Goal: Task Accomplishment & Management: Complete application form

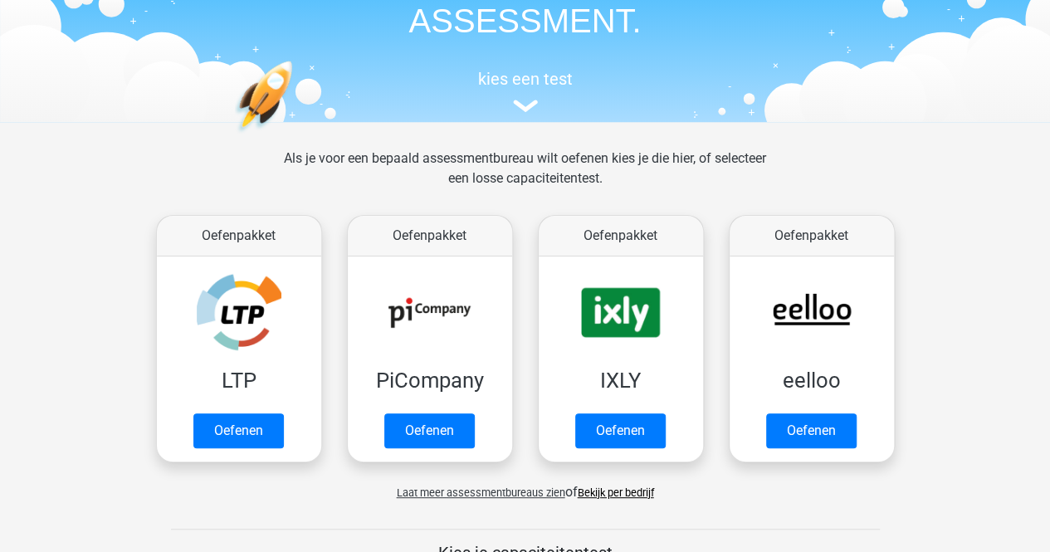
scroll to position [166, 0]
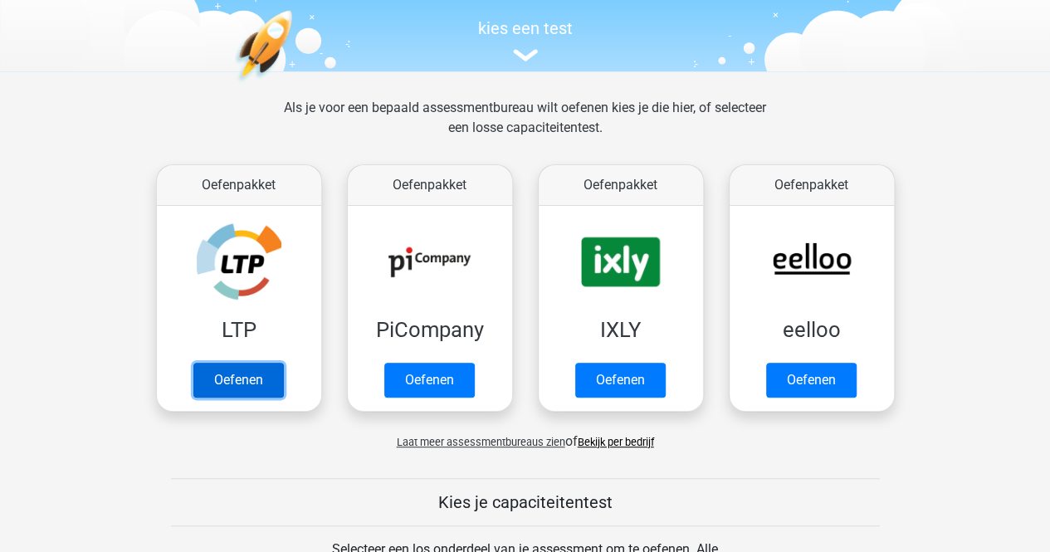
click at [258, 383] on link "Oefenen" at bounding box center [238, 380] width 90 height 35
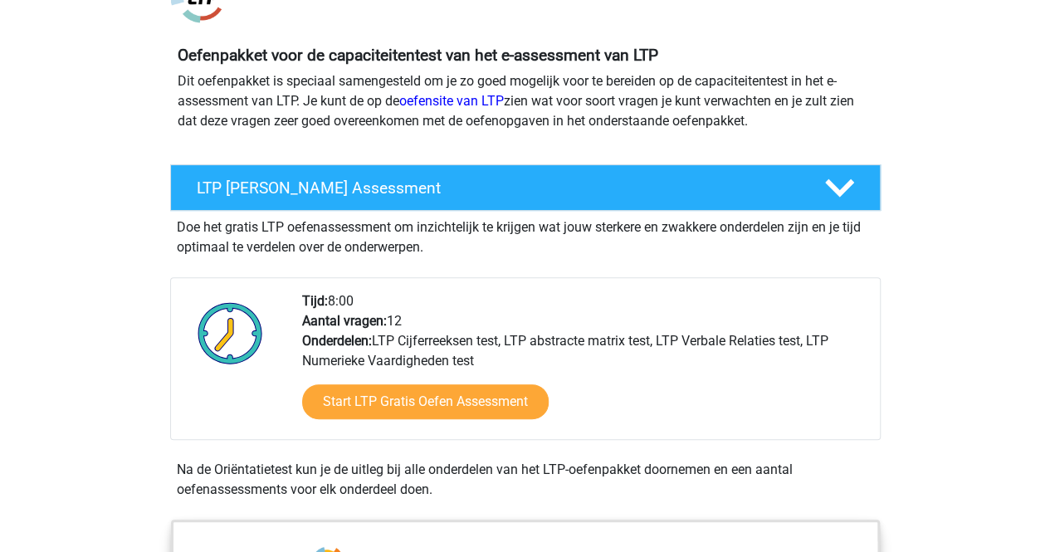
scroll to position [166, 0]
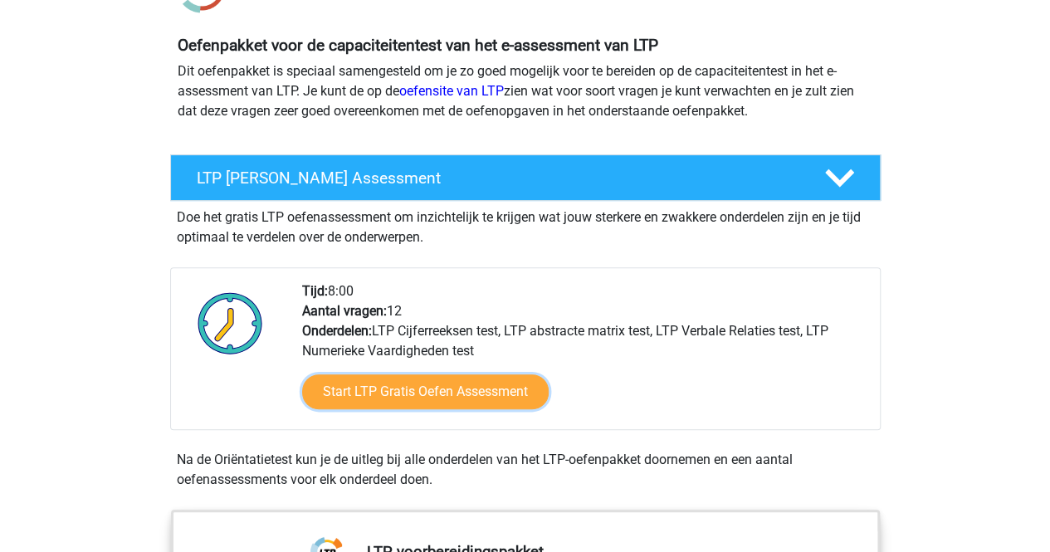
click at [461, 399] on link "Start LTP Gratis Oefen Assessment" at bounding box center [425, 391] width 246 height 35
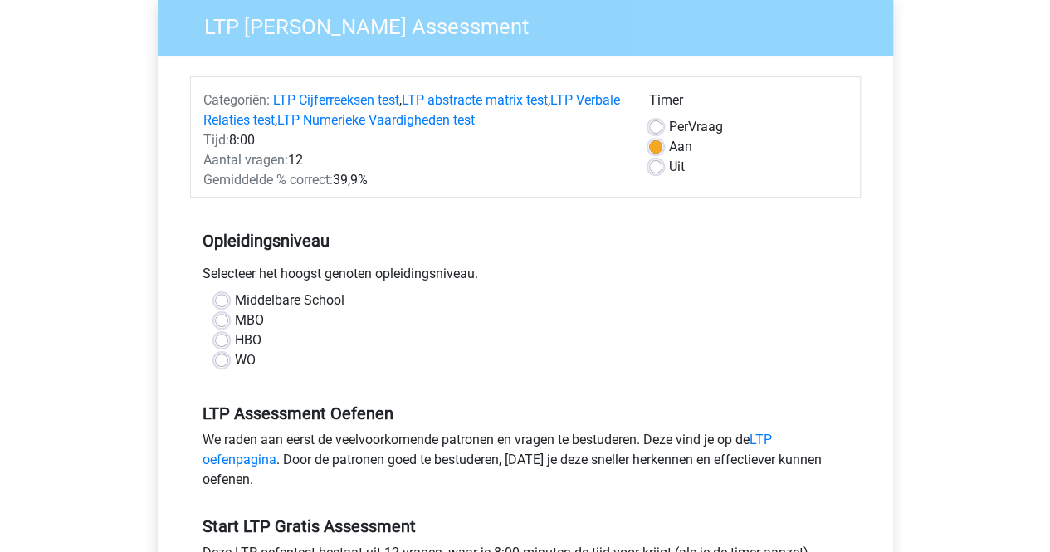
scroll to position [166, 0]
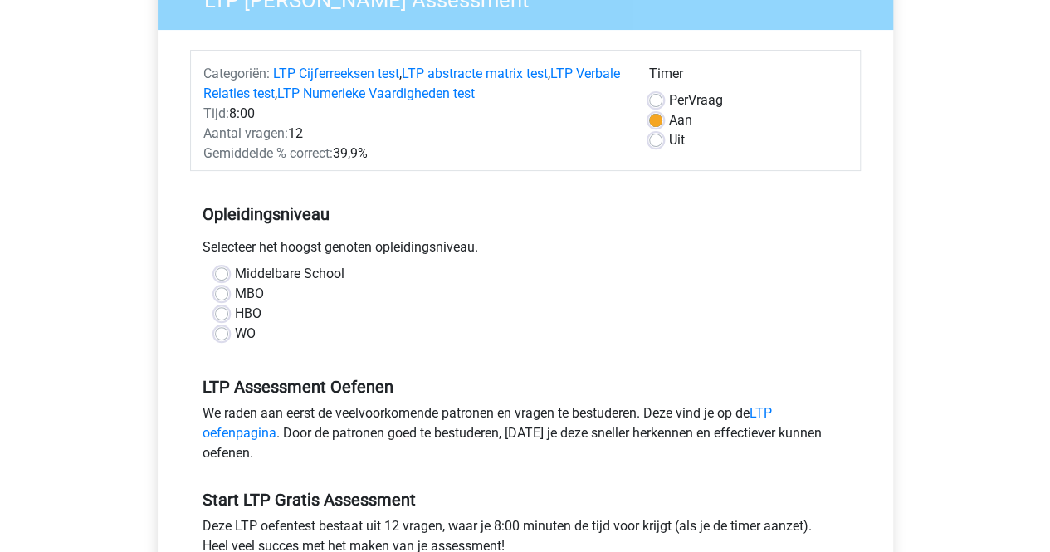
click at [235, 295] on label "MBO" at bounding box center [249, 294] width 29 height 20
click at [223, 295] on input "MBO" at bounding box center [221, 292] width 13 height 17
radio input "true"
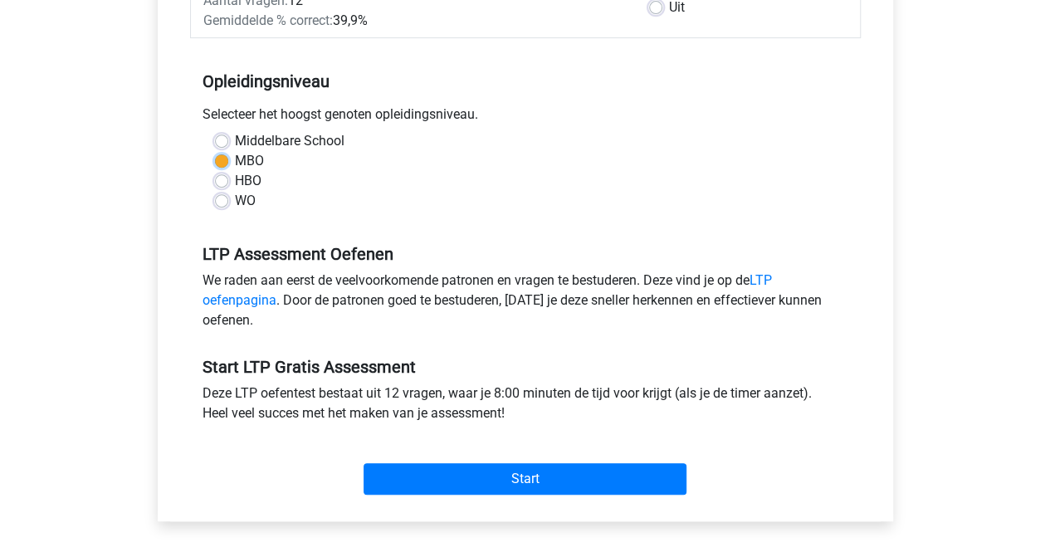
scroll to position [415, 0]
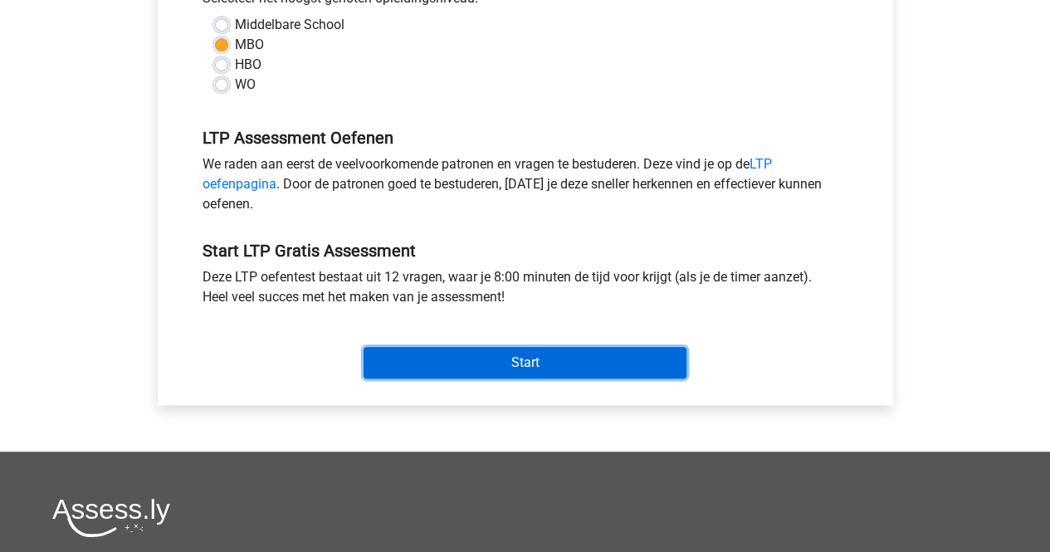
click at [517, 349] on input "Start" at bounding box center [524, 363] width 323 height 32
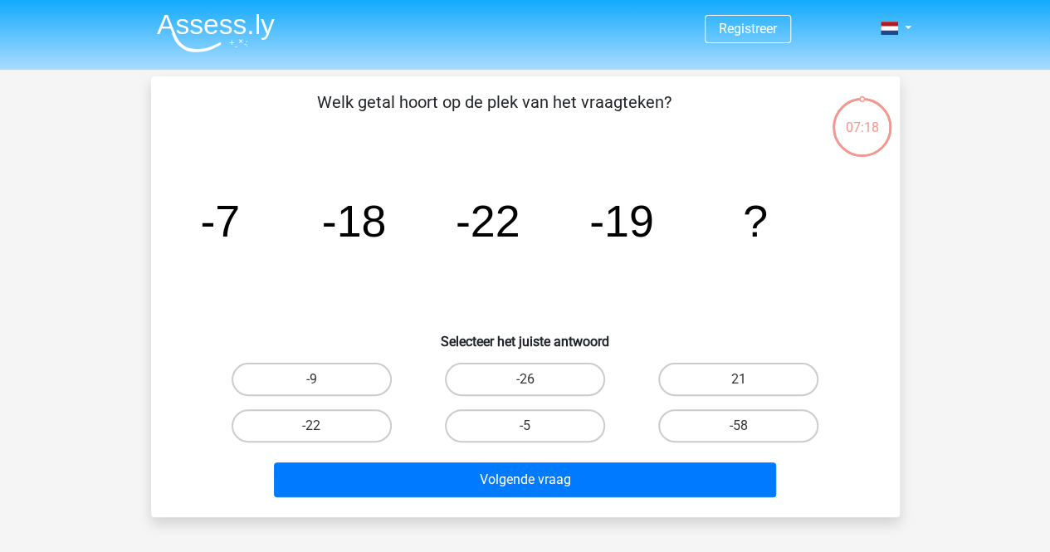
click at [325, 387] on label "-9" at bounding box center [312, 379] width 160 height 33
click at [322, 387] on input "-9" at bounding box center [316, 384] width 11 height 11
radio input "true"
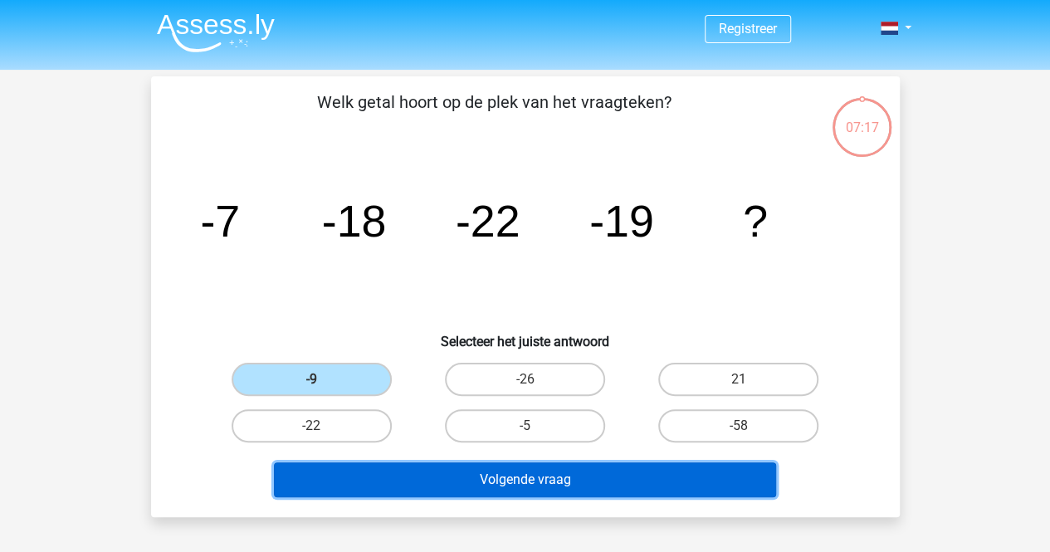
click at [582, 467] on button "Volgende vraag" at bounding box center [525, 479] width 502 height 35
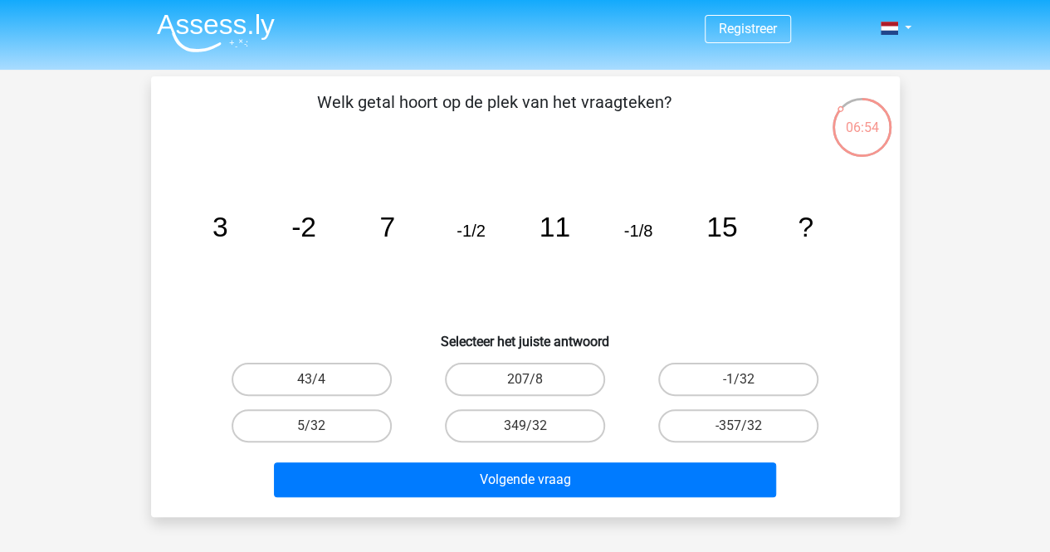
click at [745, 383] on input "-1/32" at bounding box center [744, 384] width 11 height 11
radio input "true"
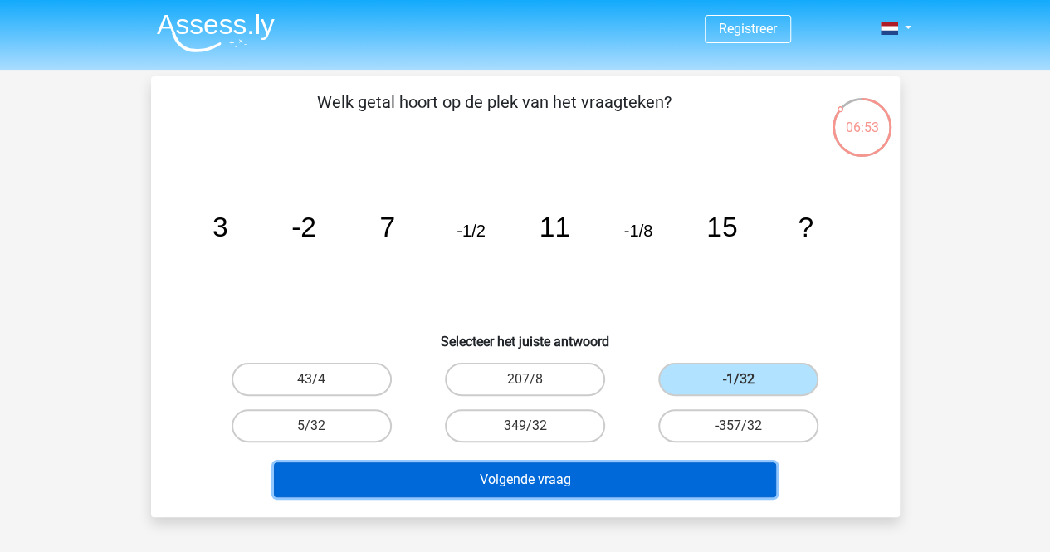
click at [614, 481] on button "Volgende vraag" at bounding box center [525, 479] width 502 height 35
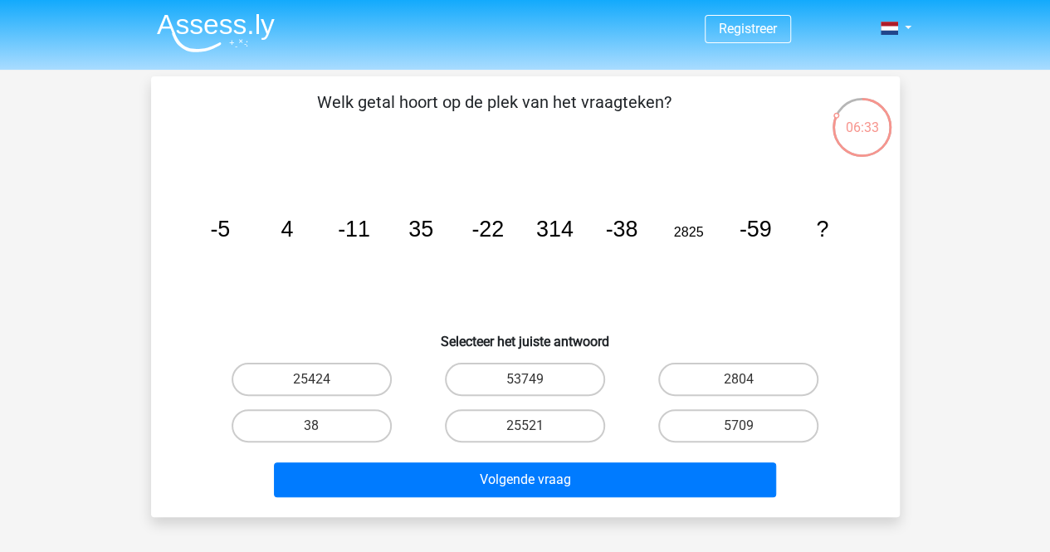
drag, startPoint x: 764, startPoint y: 369, endPoint x: 805, endPoint y: 369, distance: 40.7
click at [764, 369] on label "2804" at bounding box center [738, 379] width 160 height 33
click at [749, 379] on input "2804" at bounding box center [744, 384] width 11 height 11
radio input "true"
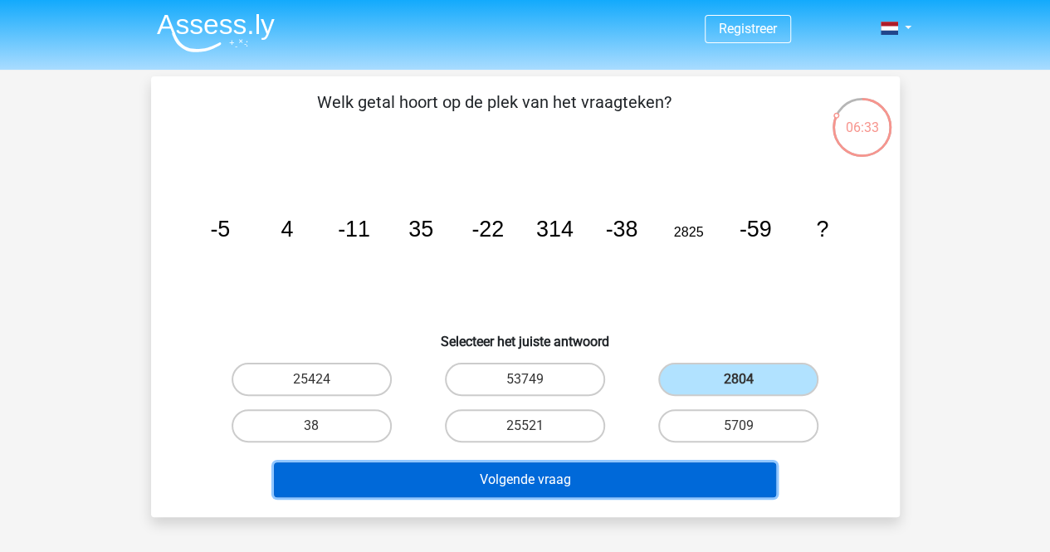
click at [659, 485] on button "Volgende vraag" at bounding box center [525, 479] width 502 height 35
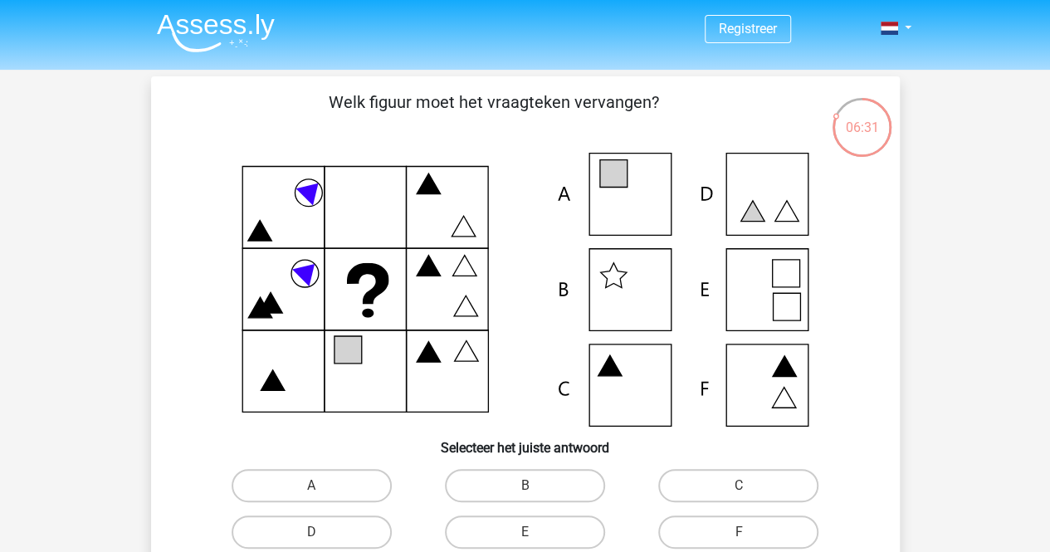
scroll to position [83, 0]
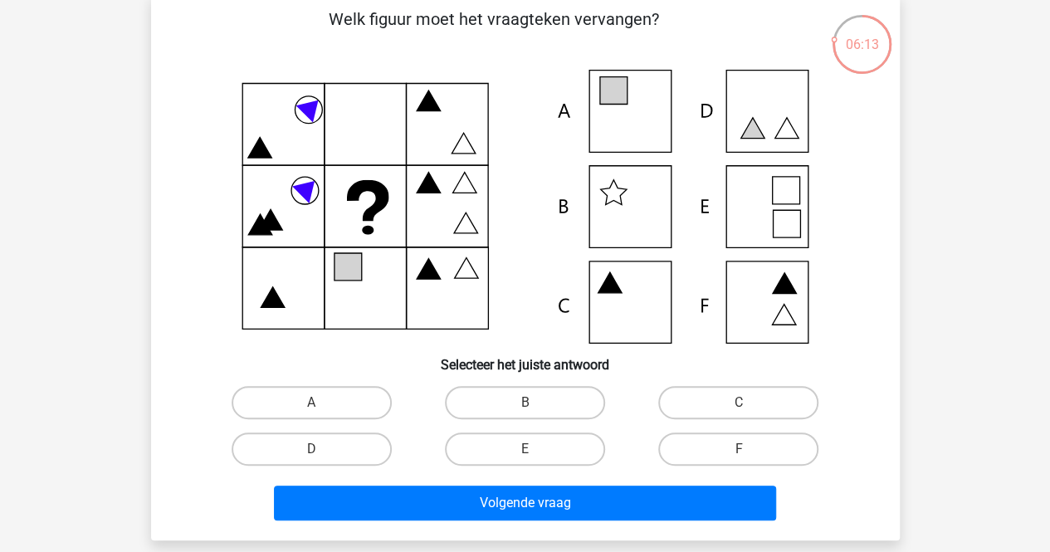
click at [529, 451] on input "E" at bounding box center [529, 454] width 11 height 11
radio input "true"
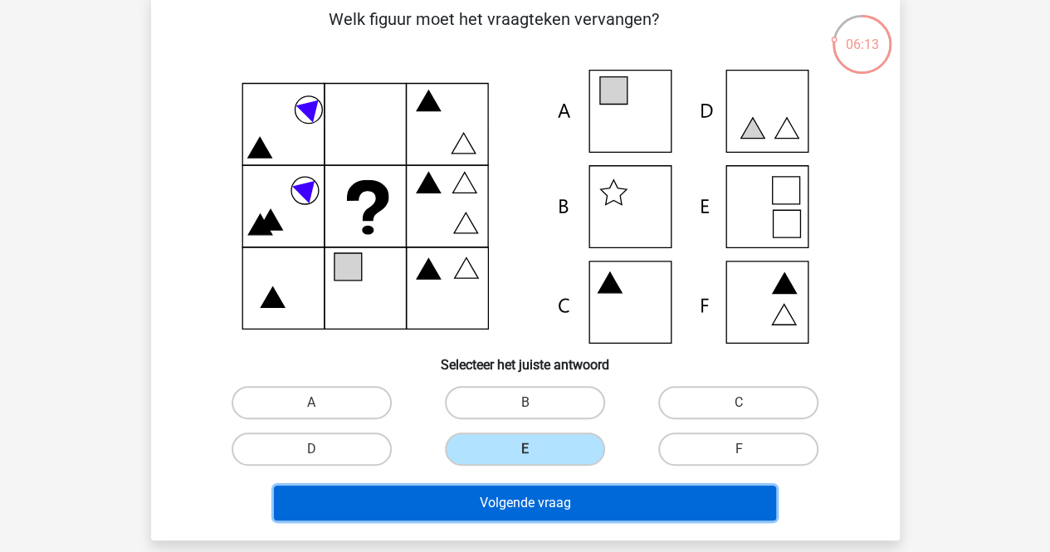
click at [596, 502] on button "Volgende vraag" at bounding box center [525, 502] width 502 height 35
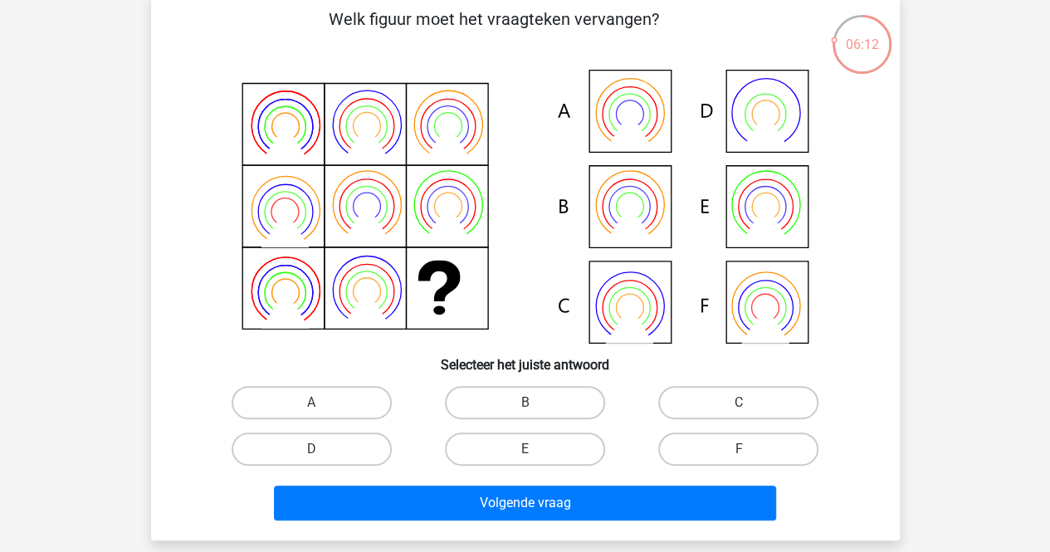
scroll to position [76, 0]
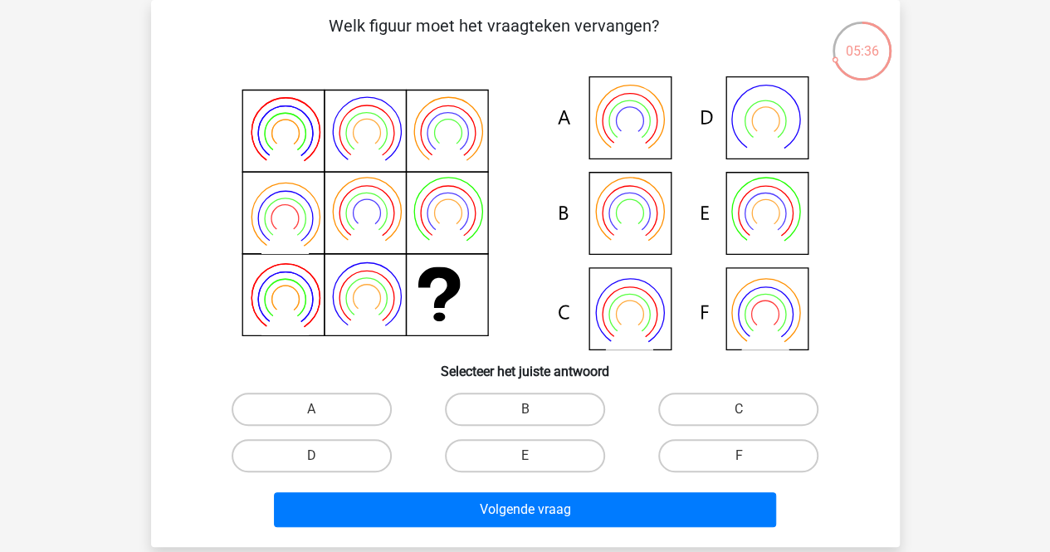
click at [627, 115] on icon at bounding box center [525, 213] width 669 height 274
click at [627, 122] on icon at bounding box center [628, 137] width 47 height 38
click at [306, 400] on label "A" at bounding box center [312, 409] width 160 height 33
click at [311, 409] on input "A" at bounding box center [316, 414] width 11 height 11
radio input "true"
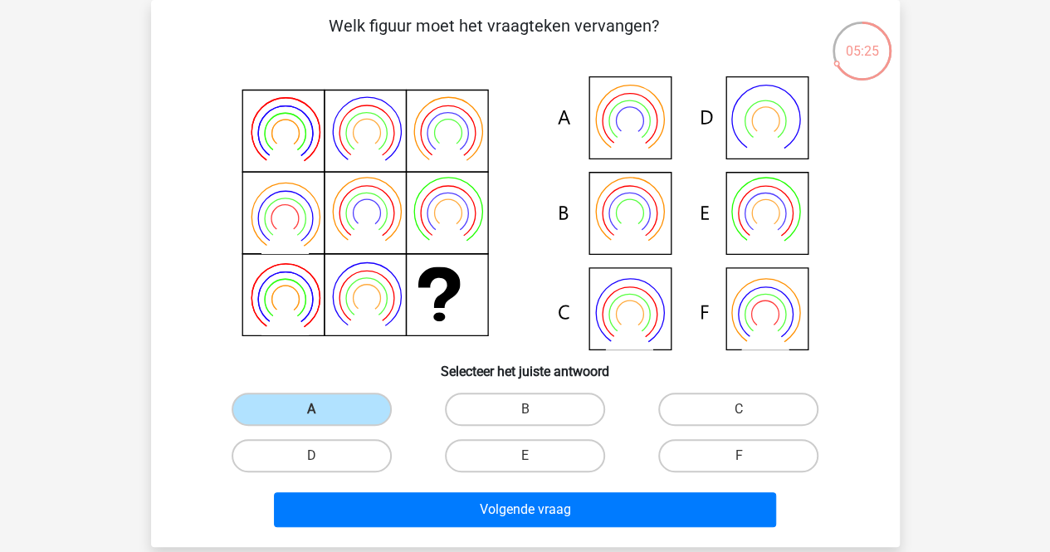
click at [577, 401] on label "B" at bounding box center [525, 409] width 160 height 33
click at [535, 409] on input "B" at bounding box center [529, 414] width 11 height 11
radio input "true"
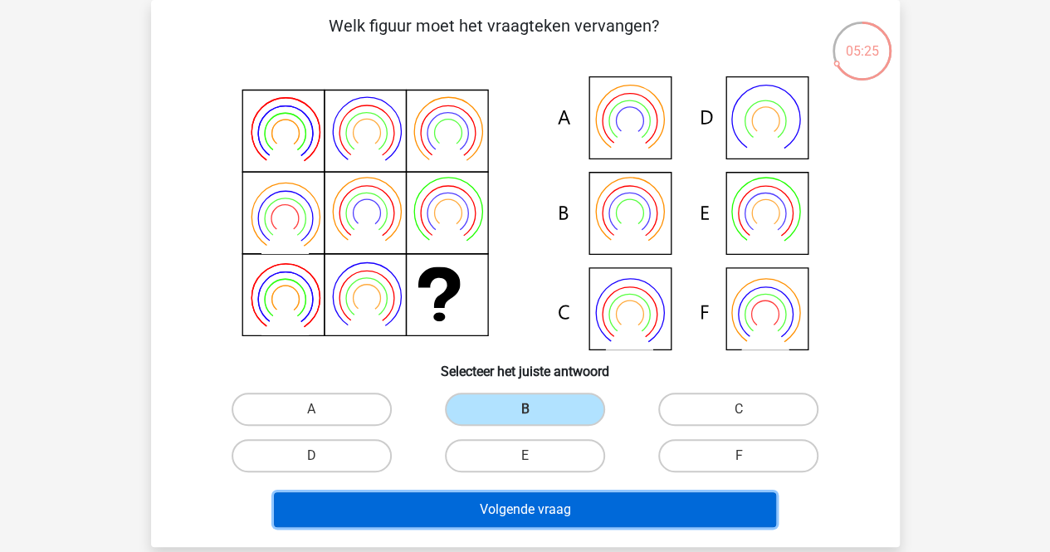
click at [609, 515] on button "Volgende vraag" at bounding box center [525, 509] width 502 height 35
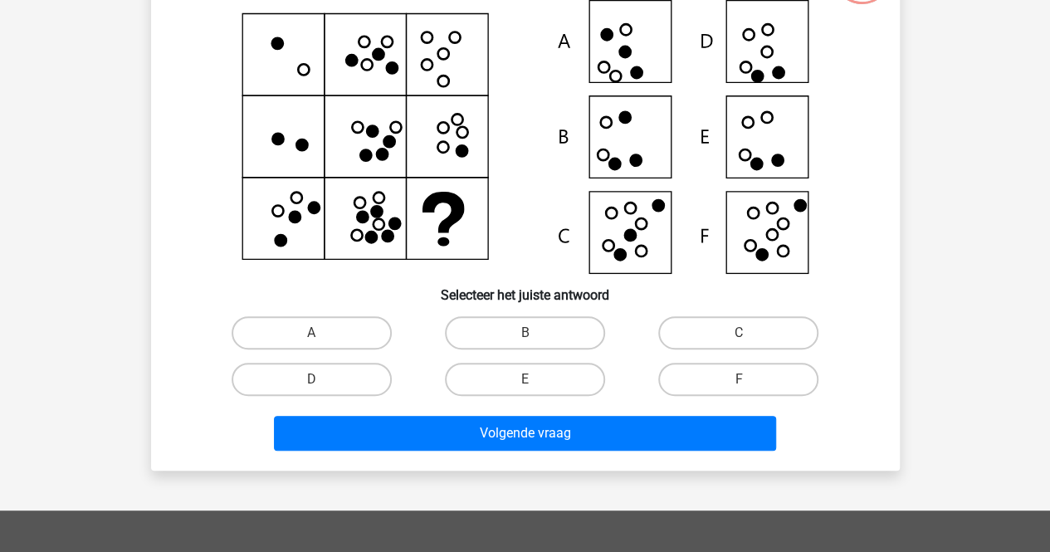
scroll to position [51, 0]
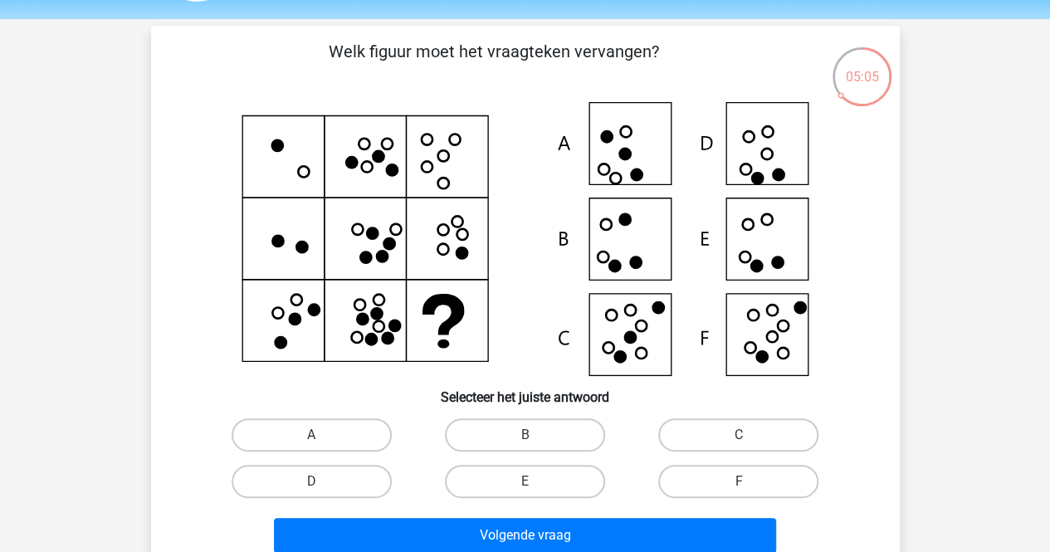
click at [697, 432] on label "C" at bounding box center [738, 434] width 160 height 33
click at [739, 435] on input "C" at bounding box center [744, 440] width 11 height 11
radio input "true"
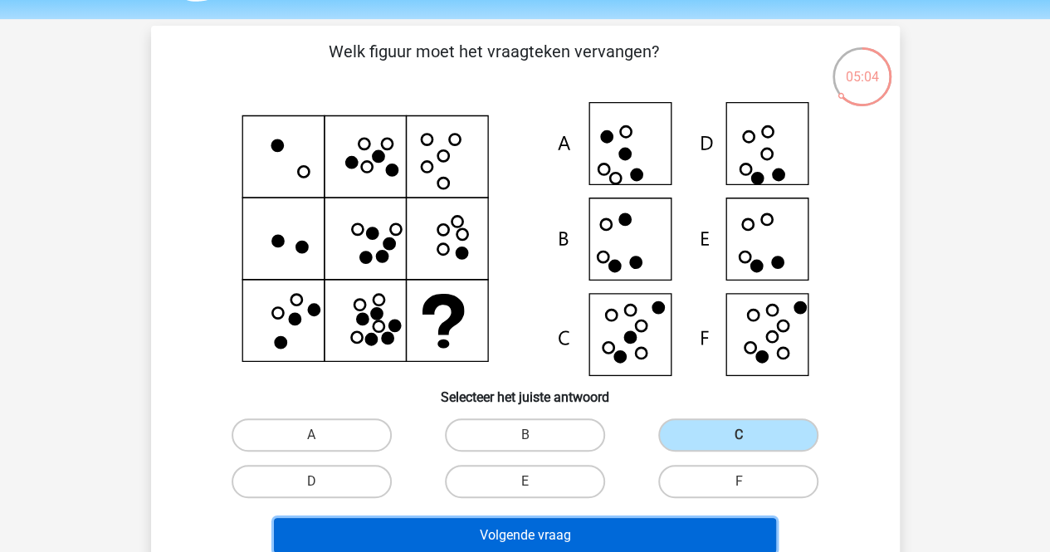
click at [644, 531] on button "Volgende vraag" at bounding box center [525, 535] width 502 height 35
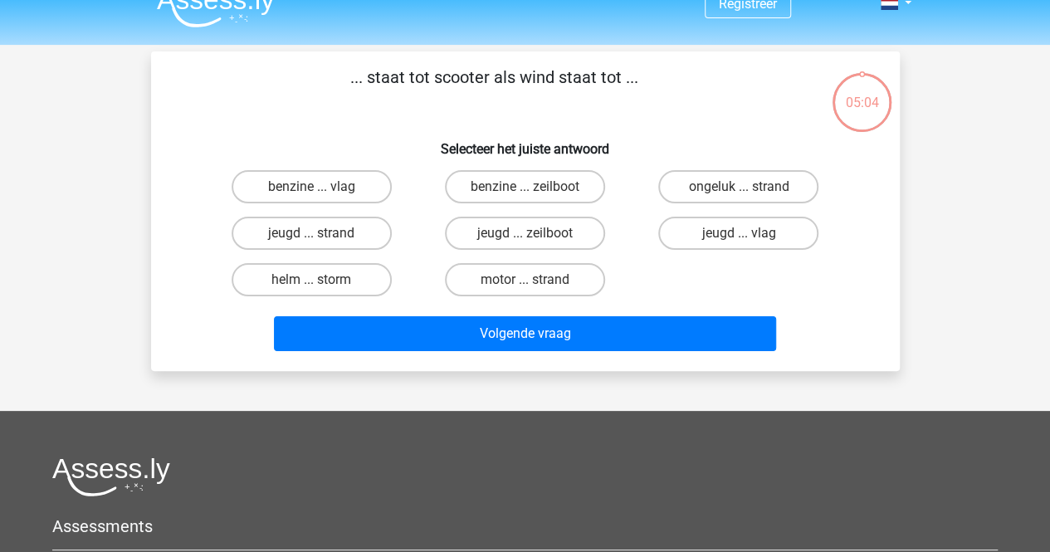
scroll to position [0, 0]
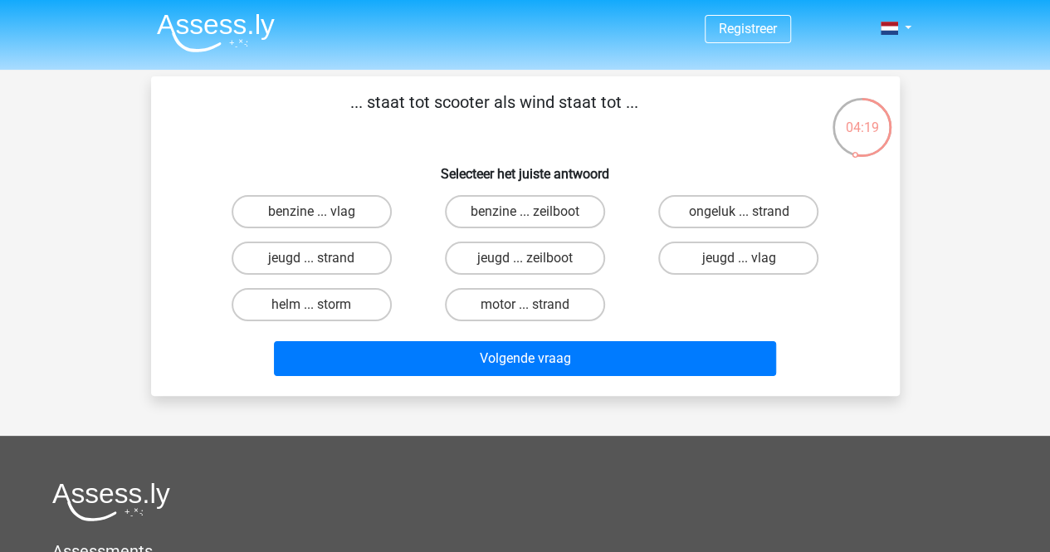
click at [547, 295] on label "motor ... strand" at bounding box center [525, 304] width 160 height 33
click at [535, 305] on input "motor ... strand" at bounding box center [529, 310] width 11 height 11
radio input "true"
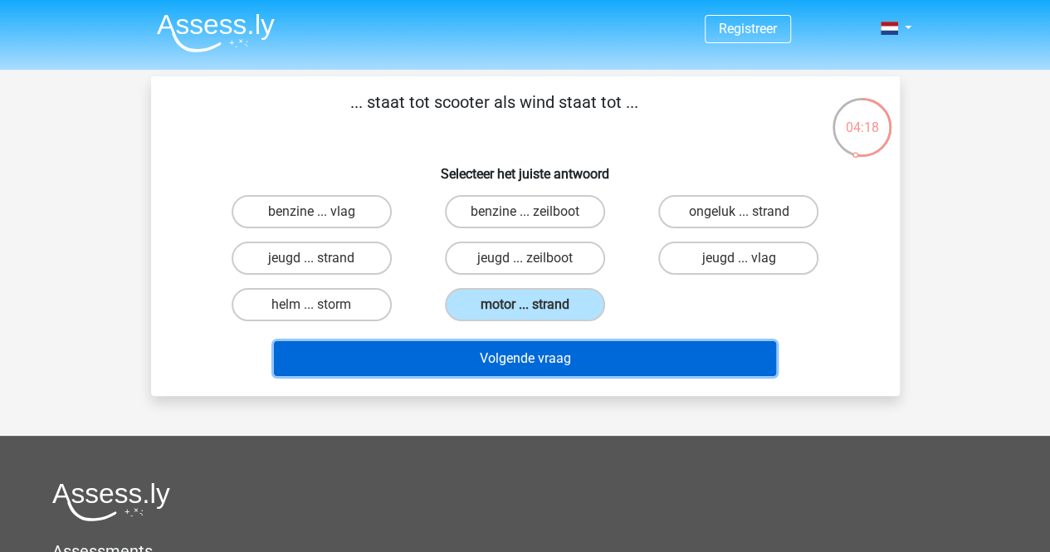
click at [554, 347] on button "Volgende vraag" at bounding box center [525, 358] width 502 height 35
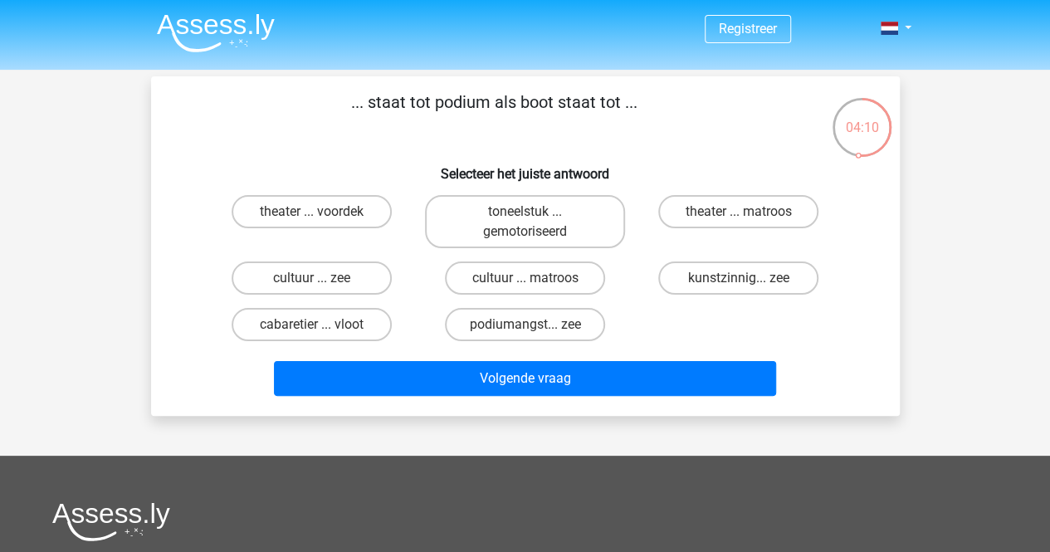
click at [766, 217] on label "theater ... matroos" at bounding box center [738, 211] width 160 height 33
click at [749, 217] on input "theater ... matroos" at bounding box center [744, 217] width 11 height 11
radio input "true"
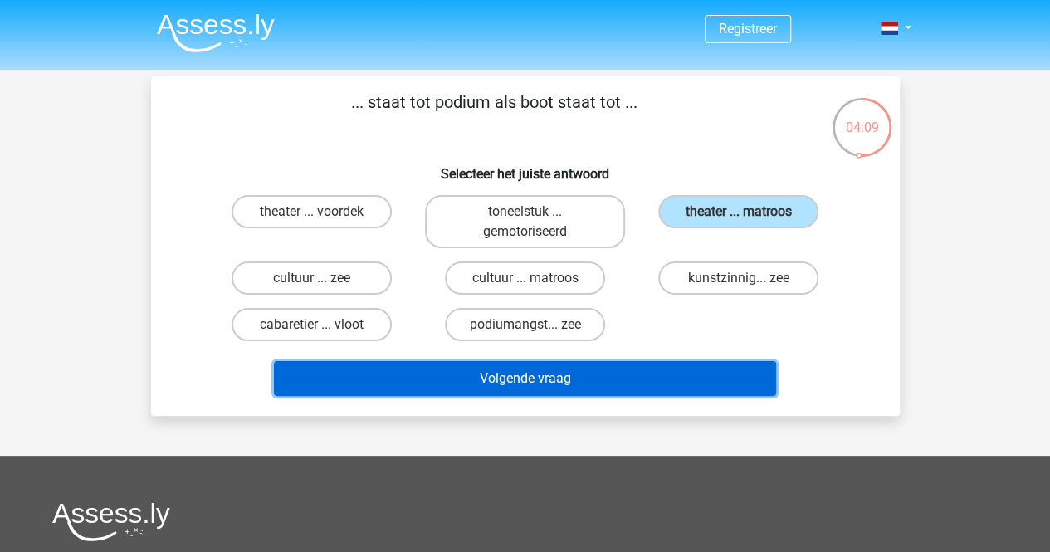
click at [624, 374] on button "Volgende vraag" at bounding box center [525, 378] width 502 height 35
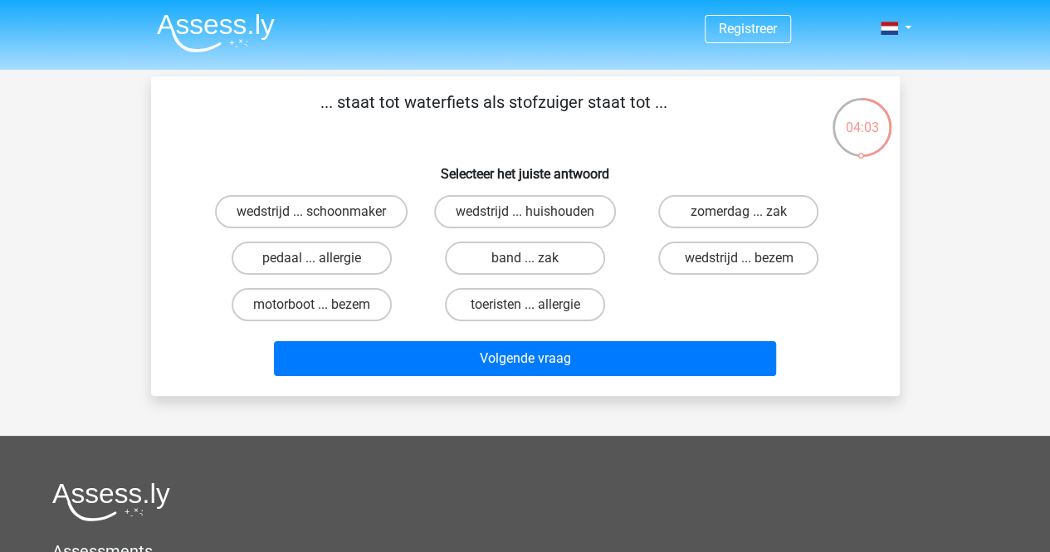
click at [528, 222] on input "wedstrijd ... huishouden" at bounding box center [529, 217] width 11 height 11
radio input "true"
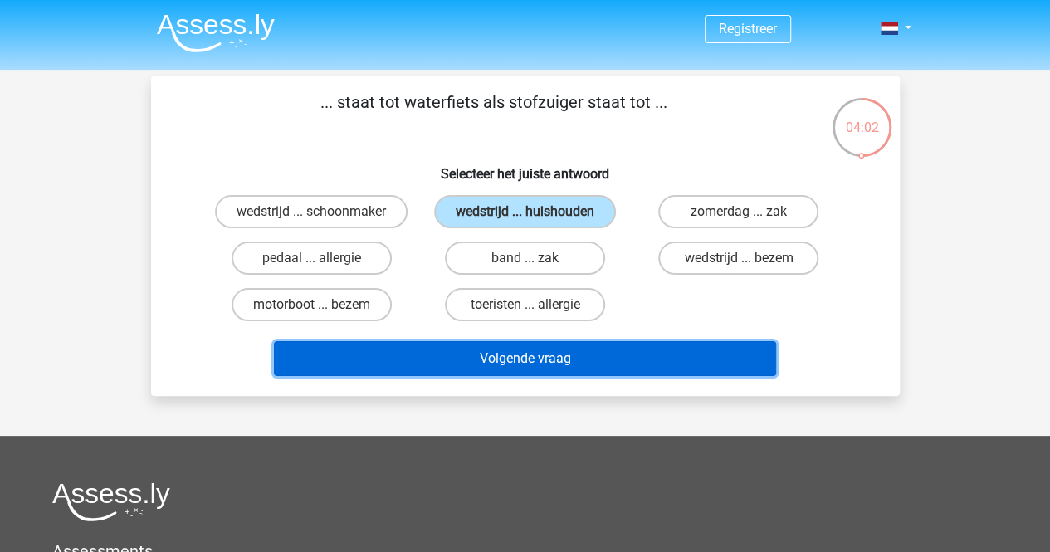
click at [564, 354] on button "Volgende vraag" at bounding box center [525, 358] width 502 height 35
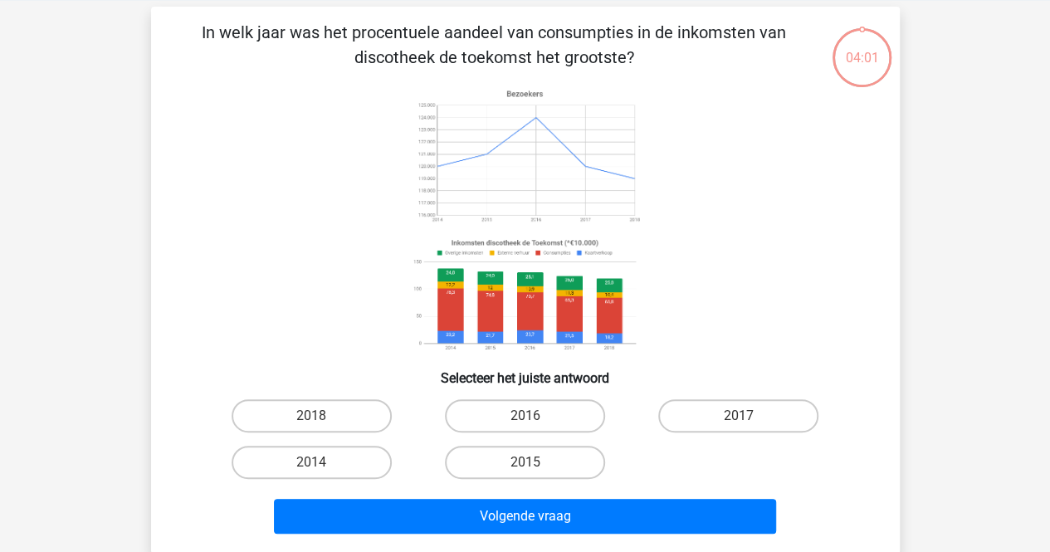
scroll to position [76, 0]
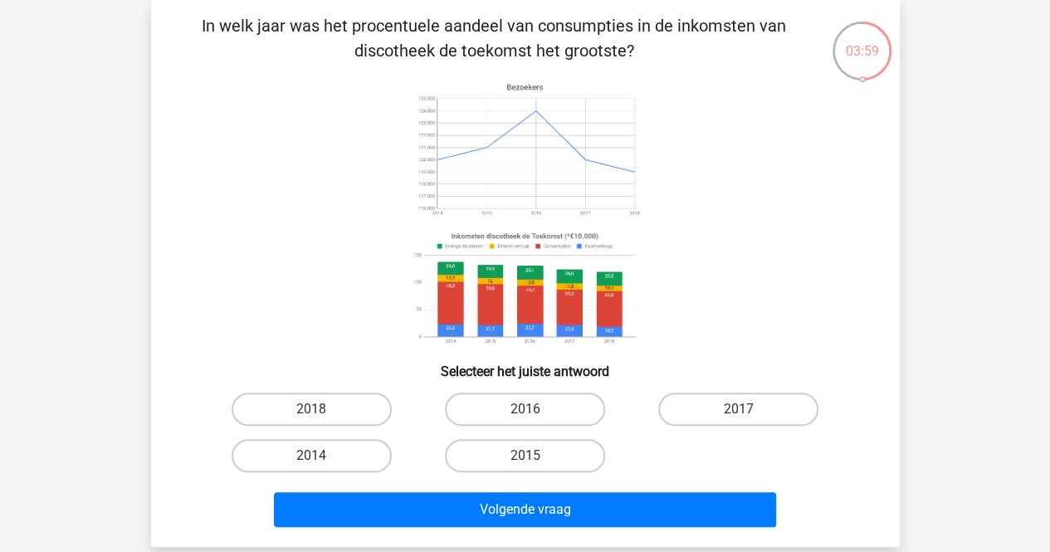
click at [556, 410] on label "2016" at bounding box center [525, 409] width 160 height 33
click at [535, 410] on input "2016" at bounding box center [529, 414] width 11 height 11
radio input "true"
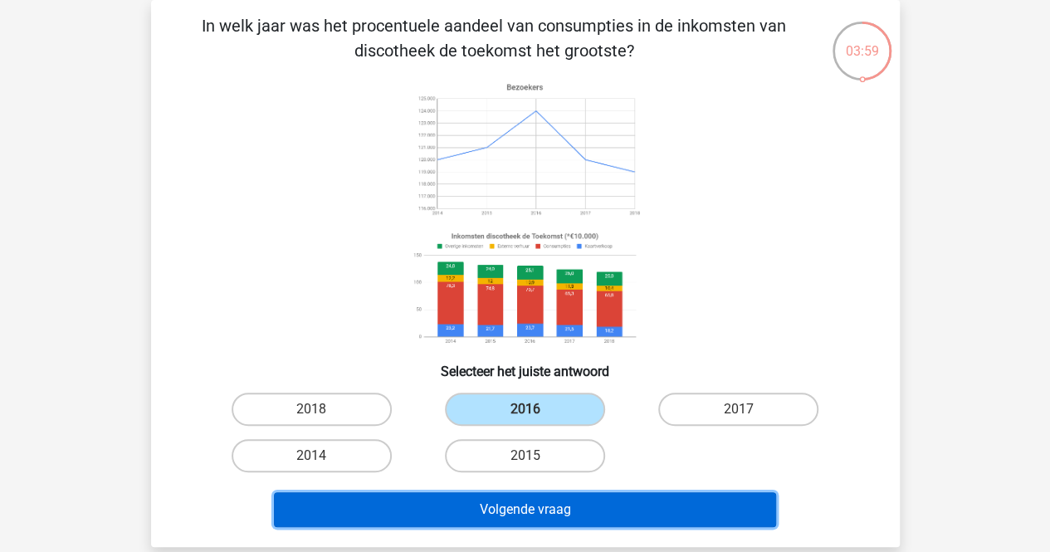
click at [539, 495] on button "Volgende vraag" at bounding box center [525, 509] width 502 height 35
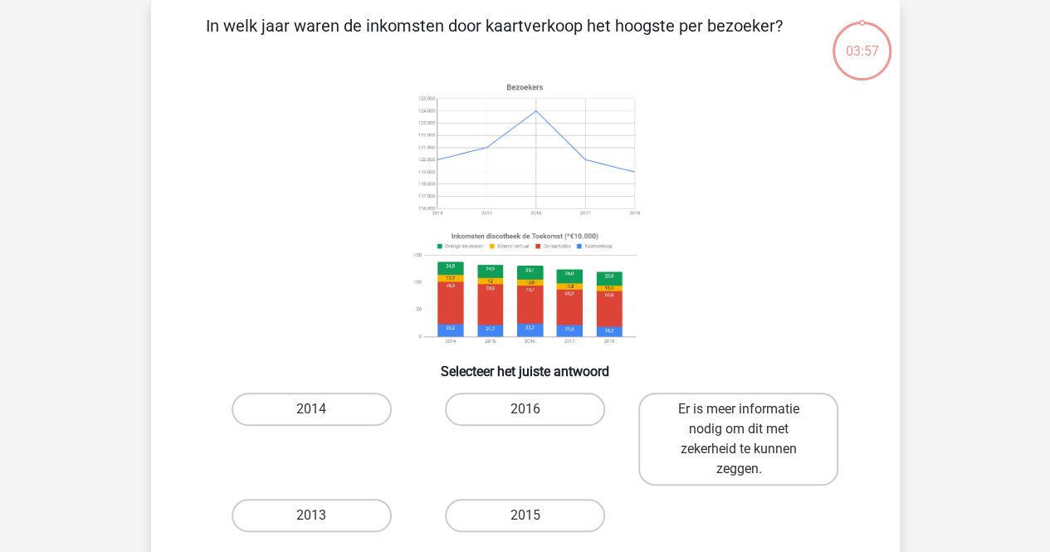
click at [553, 412] on label "2016" at bounding box center [525, 409] width 160 height 33
click at [535, 412] on input "2016" at bounding box center [529, 414] width 11 height 11
radio input "true"
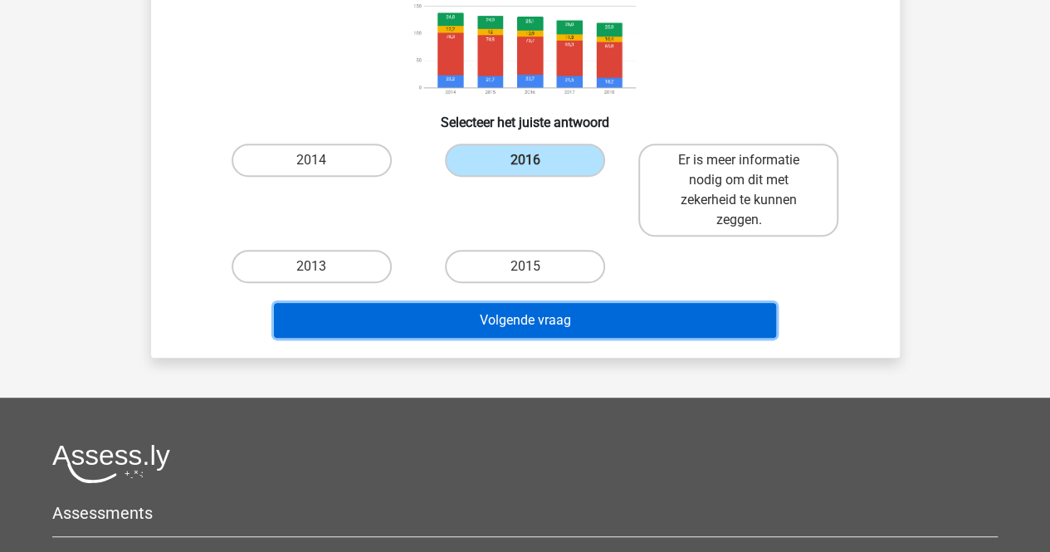
click at [574, 307] on button "Volgende vraag" at bounding box center [525, 320] width 502 height 35
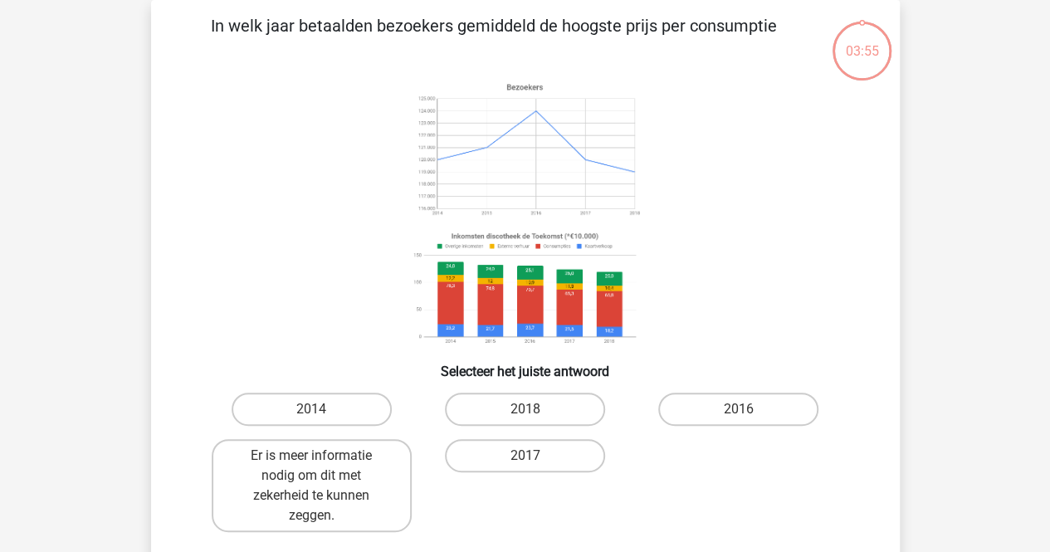
click at [526, 421] on label "2018" at bounding box center [525, 409] width 160 height 33
click at [526, 420] on input "2018" at bounding box center [529, 414] width 11 height 11
radio input "true"
click at [530, 412] on input "2018" at bounding box center [529, 414] width 11 height 11
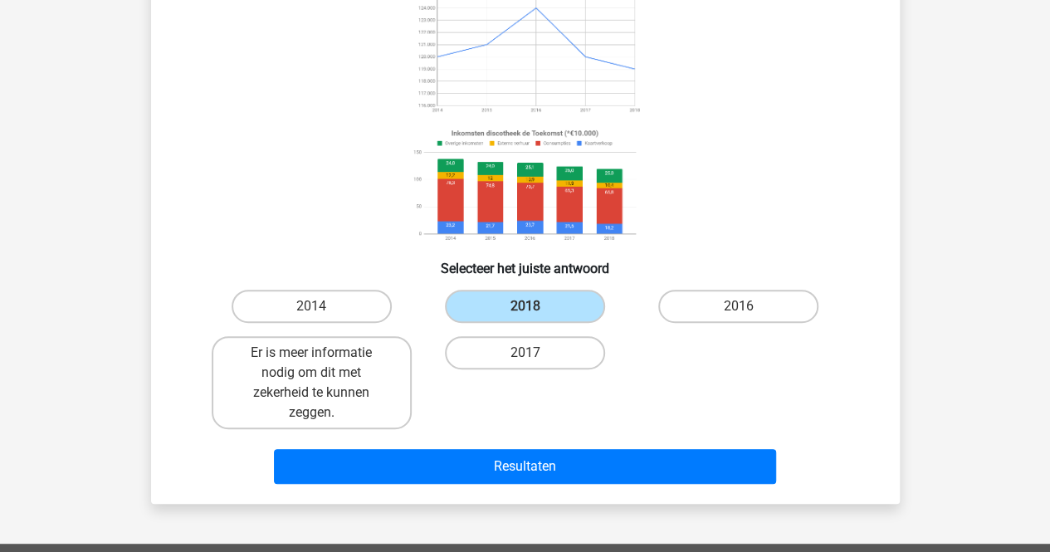
scroll to position [242, 0]
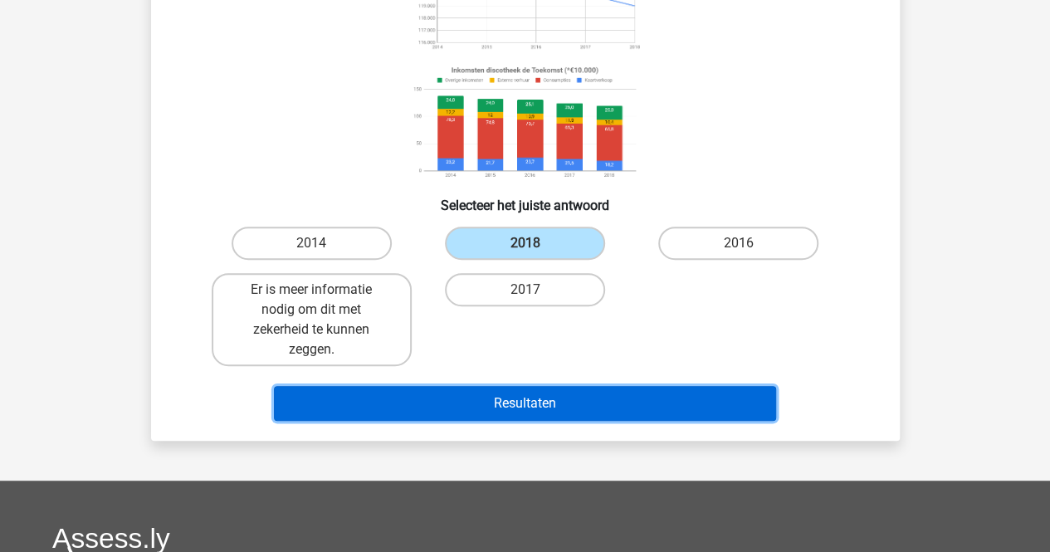
click at [589, 394] on button "Resultaten" at bounding box center [525, 403] width 502 height 35
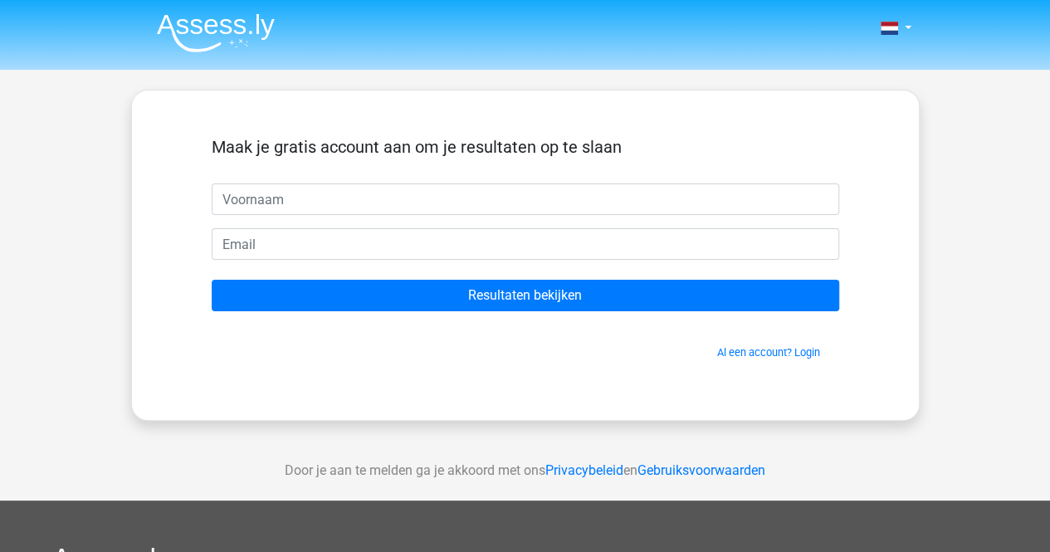
click at [404, 215] on form "Maak je gratis account aan om je resultaten op te slaan Resultaten bekijken Al …" at bounding box center [525, 248] width 627 height 223
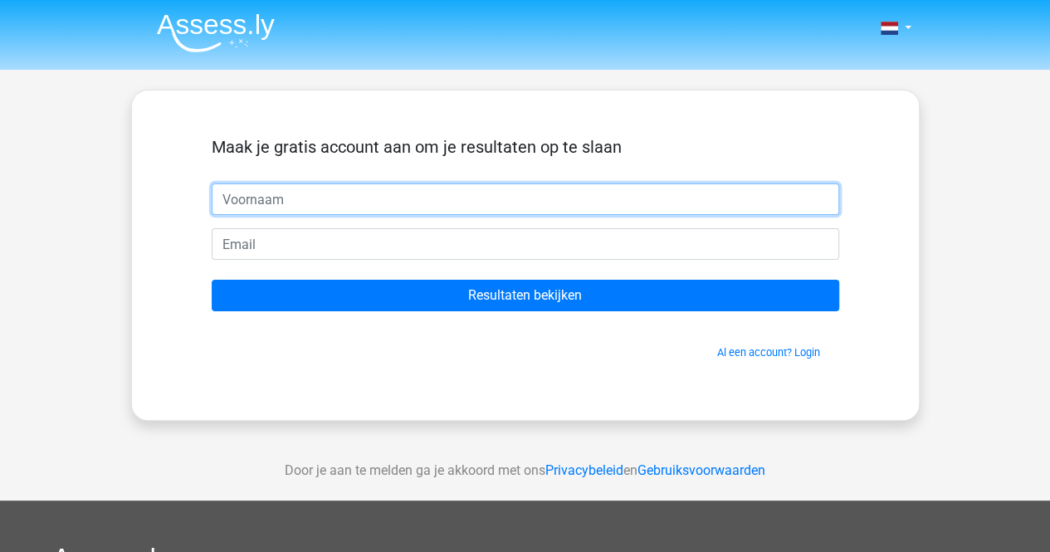
click at [415, 211] on input "text" at bounding box center [525, 199] width 627 height 32
type input "djilani"
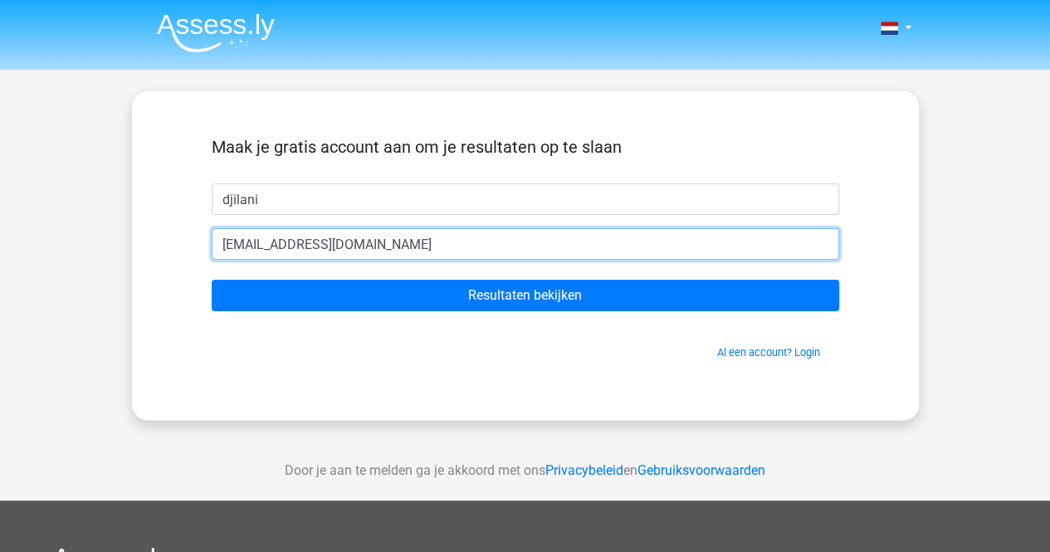
type input "djilani_saddal@hotmail.com"
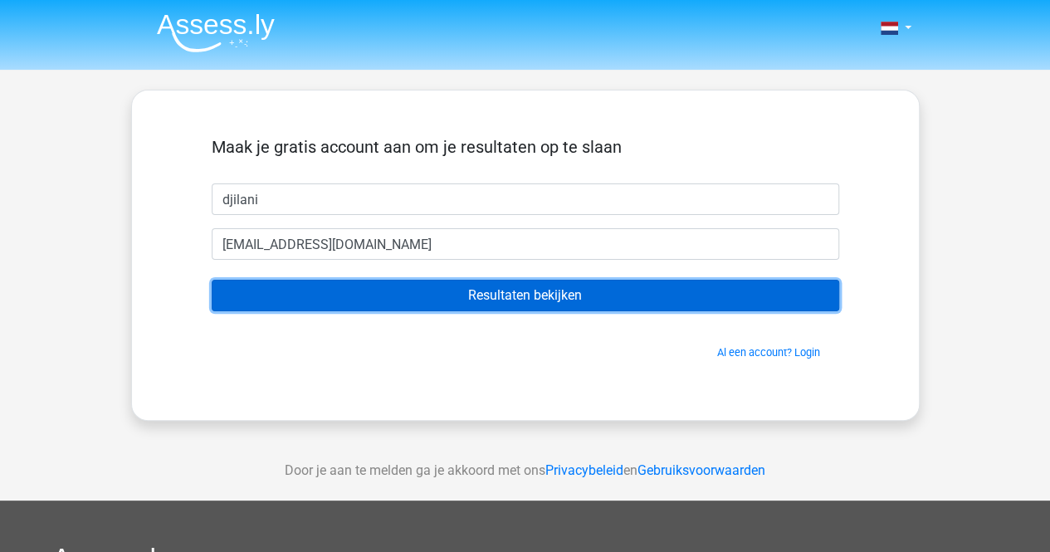
click at [432, 293] on input "Resultaten bekijken" at bounding box center [525, 296] width 627 height 32
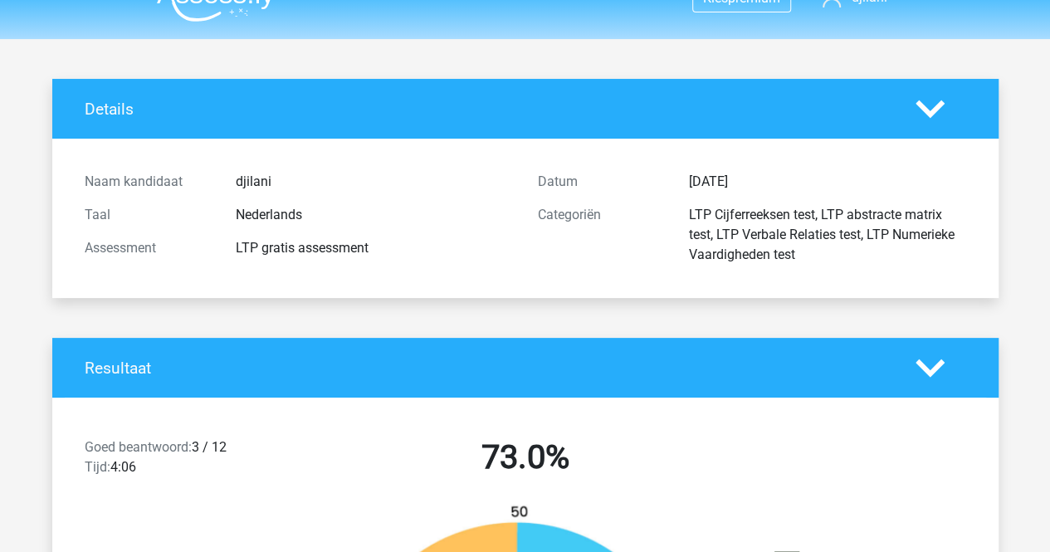
scroll to position [332, 0]
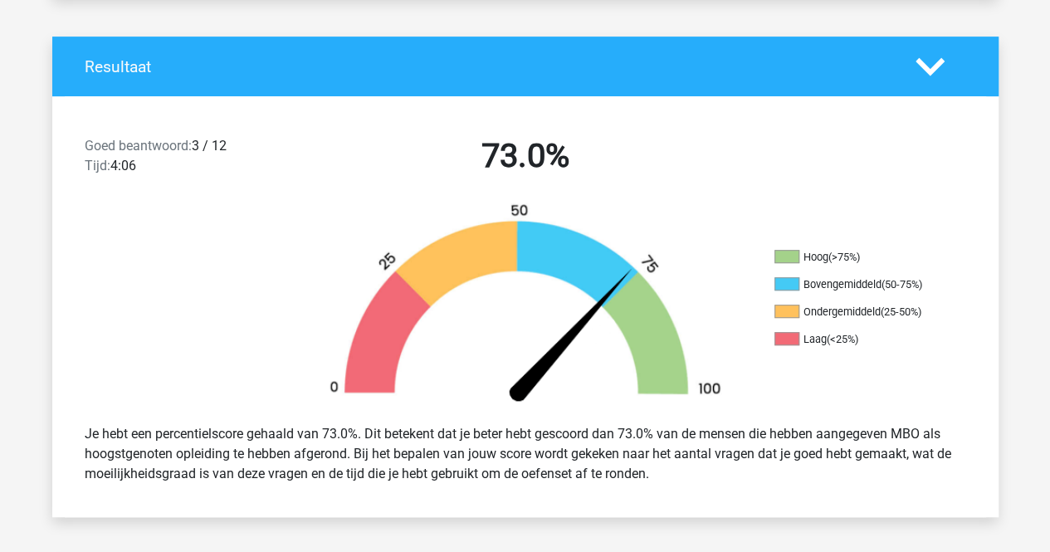
drag, startPoint x: 86, startPoint y: 431, endPoint x: 978, endPoint y: 474, distance: 893.2
click at [978, 474] on div "Je hebt een percentielscore gehaald van 73.0%. Dit betekent dat je beter hebt g…" at bounding box center [525, 454] width 946 height 86
click at [212, 146] on div "Goed beantwoord: 3 / 12 Tijd: 4:06" at bounding box center [185, 159] width 227 height 46
click at [729, 284] on img at bounding box center [525, 306] width 448 height 208
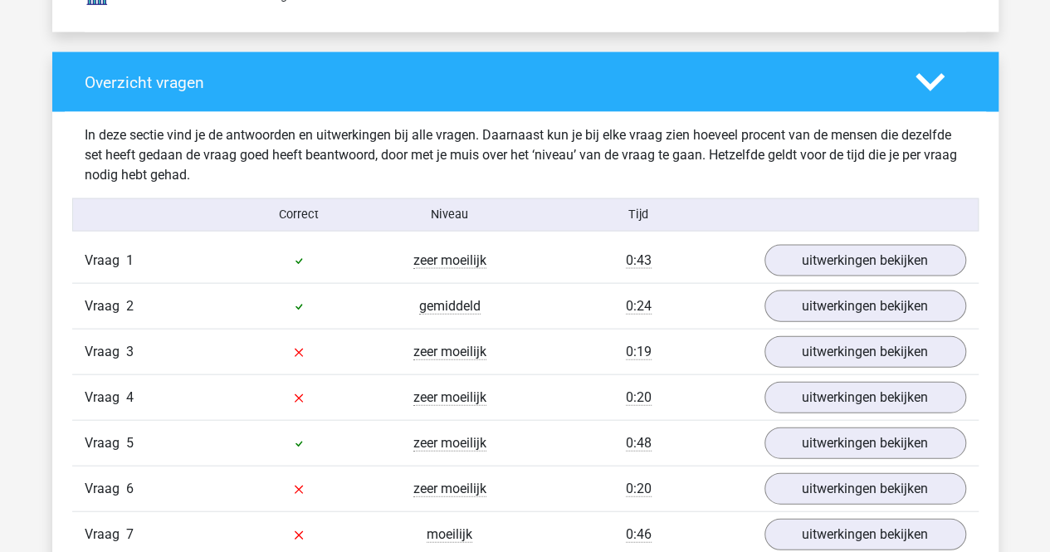
scroll to position [1743, 0]
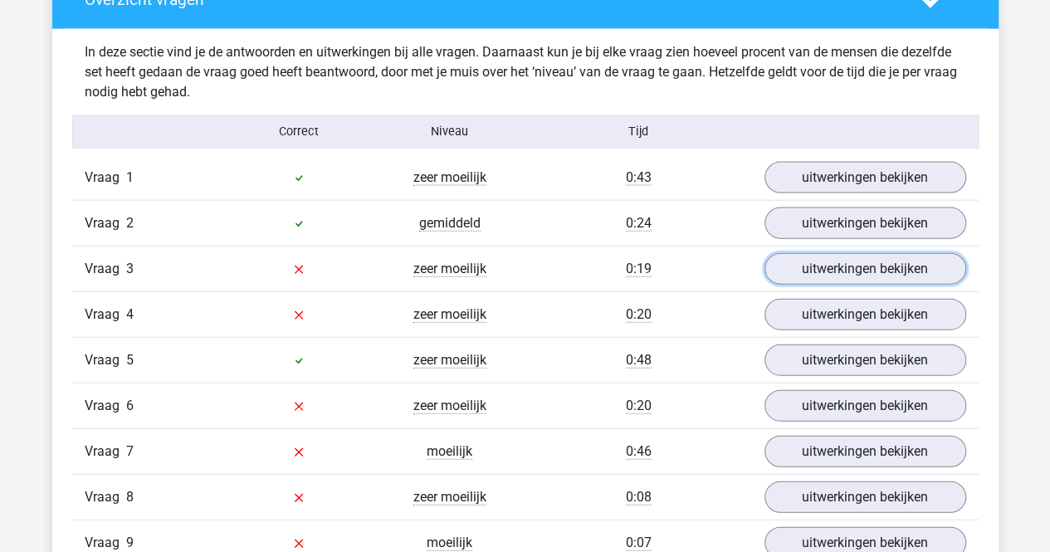
click at [858, 266] on link "uitwerkingen bekijken" at bounding box center [865, 269] width 202 height 32
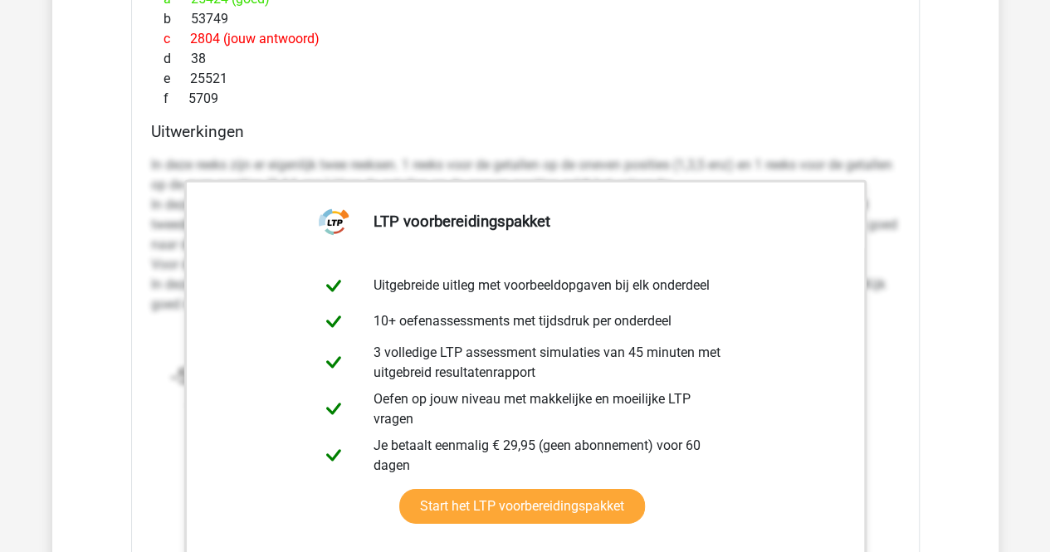
scroll to position [2407, 0]
